Goal: Information Seeking & Learning: Learn about a topic

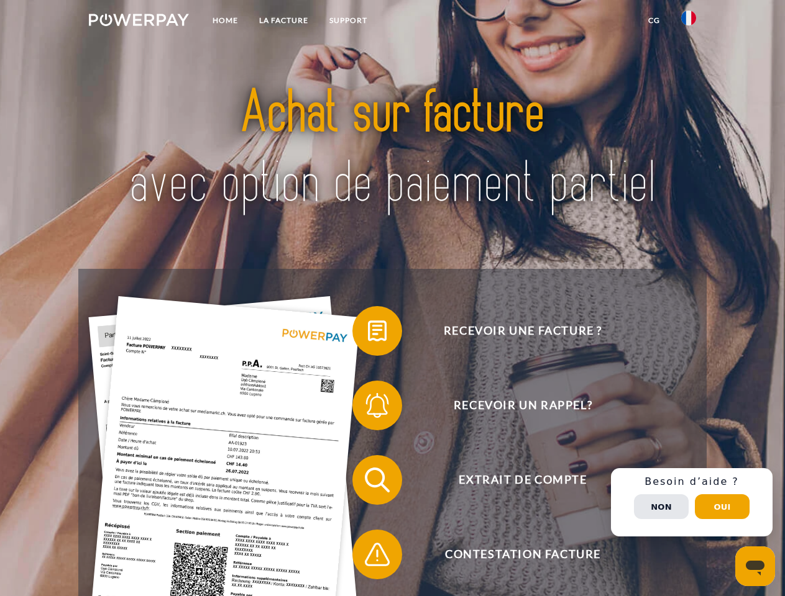
click at [139, 22] on img at bounding box center [139, 20] width 100 height 12
click at [688, 22] on img at bounding box center [688, 18] width 15 height 15
click at [654, 20] on link "CG" at bounding box center [653, 20] width 33 height 22
click at [368, 334] on span at bounding box center [358, 331] width 62 height 62
click at [368, 408] on span at bounding box center [358, 406] width 62 height 62
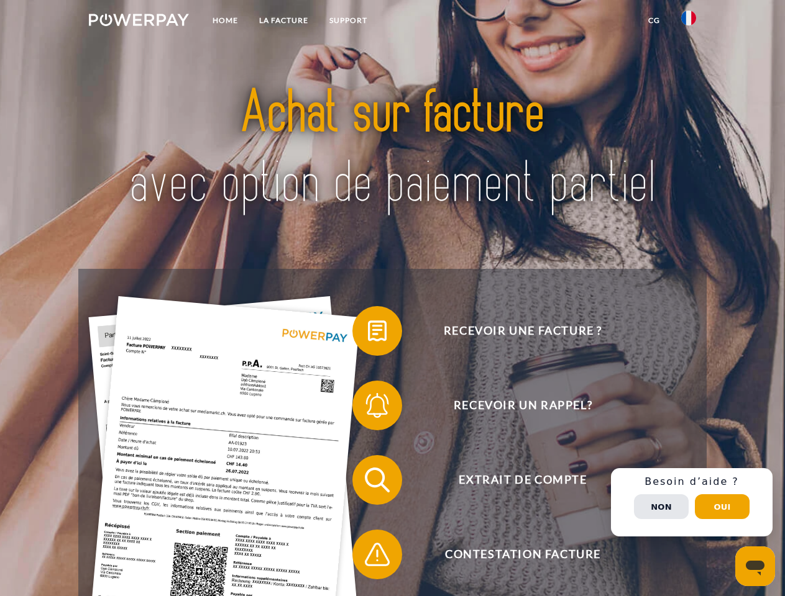
click at [368, 483] on span at bounding box center [358, 480] width 62 height 62
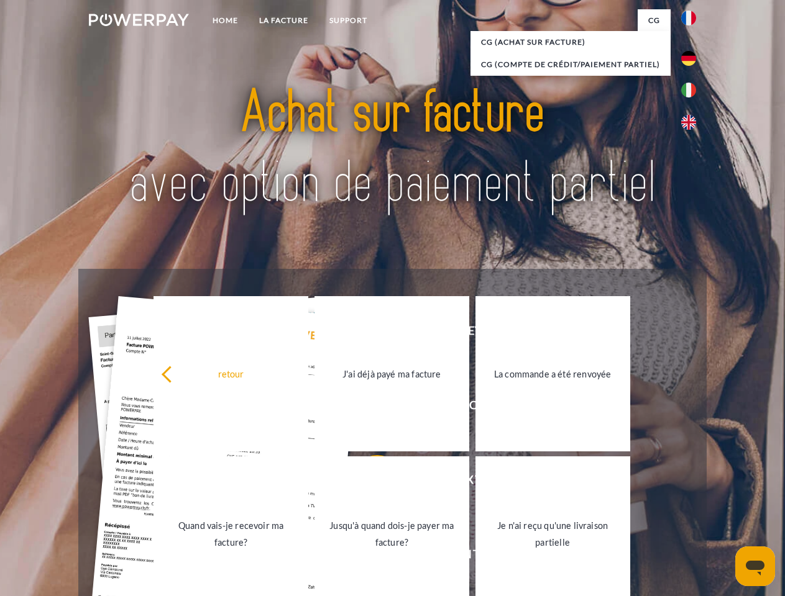
click at [368, 557] on link "Jusqu'à quand dois-je payer ma facture?" at bounding box center [391, 534] width 155 height 155
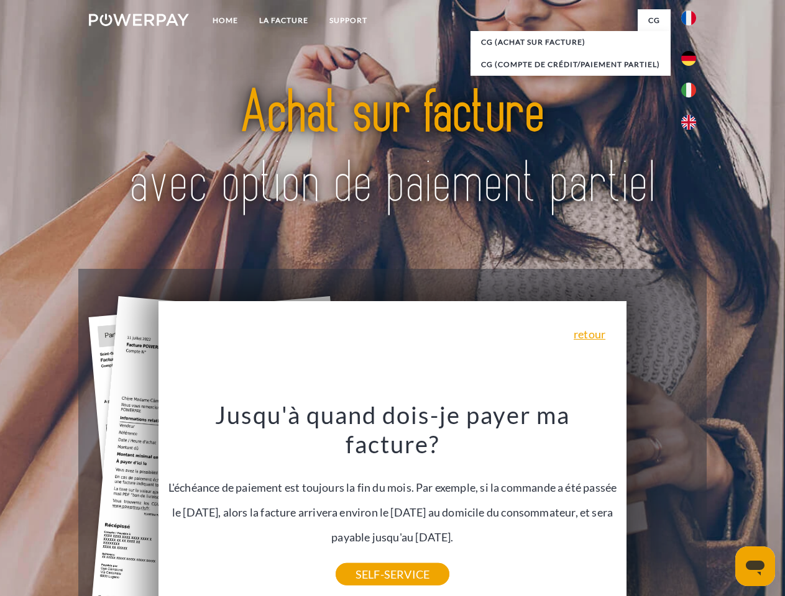
click at [691, 503] on div "Recevoir une facture ? Recevoir un rappel? Extrait de compte retour" at bounding box center [391, 517] width 627 height 497
click at [661, 505] on span "Extrait de compte" at bounding box center [522, 480] width 304 height 50
click at [722, 507] on header "Home LA FACTURE Support" at bounding box center [392, 429] width 785 height 858
